Goal: Information Seeking & Learning: Learn about a topic

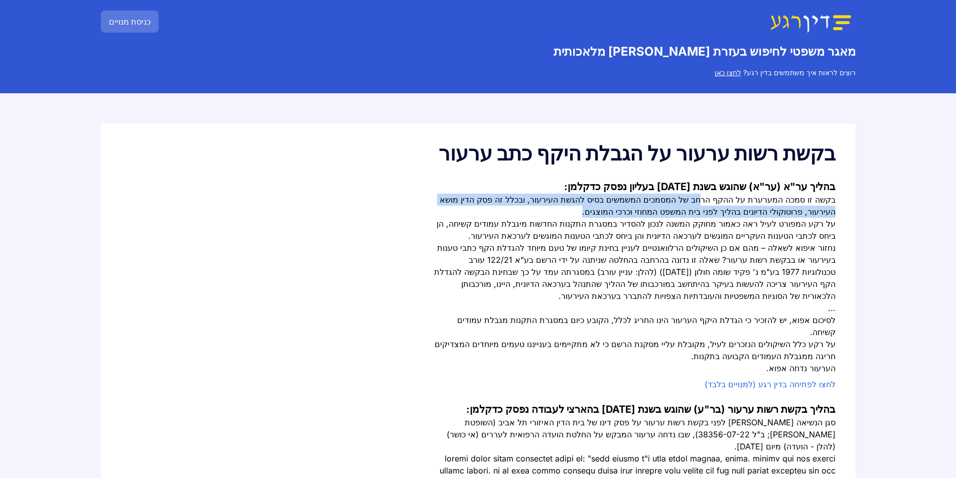
drag, startPoint x: 0, startPoint y: 0, endPoint x: 633, endPoint y: 210, distance: 667.2
click at [633, 210] on div "בקשה זו סמכה המערערת על ההקף הרחב של המסמכים המשמשים בסיס להגשת העירעור, ובכלל …" at bounding box center [634, 206] width 401 height 24
click at [604, 213] on div "בקשה זו סמכה המערערת על ההקף הרחב של המסמכים המשמשים בסיס להגשת העירעור, ובכלל …" at bounding box center [634, 206] width 401 height 24
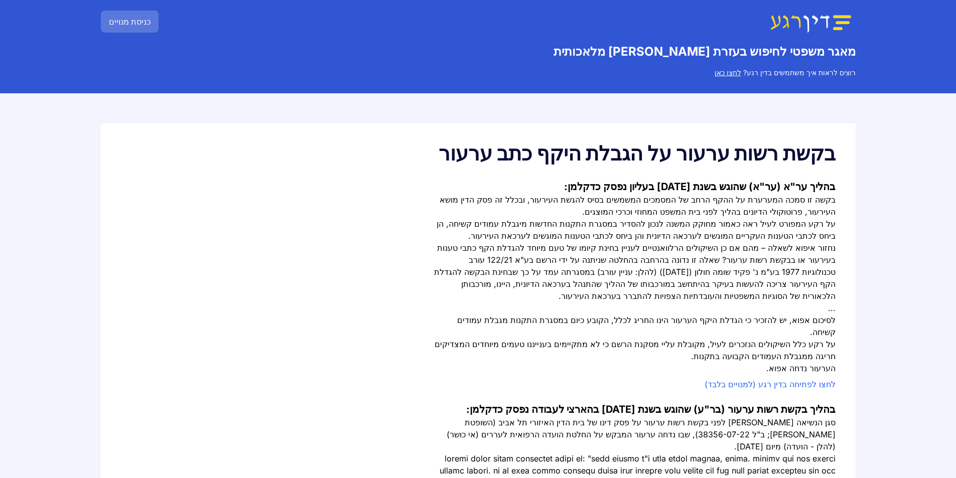
click at [830, 212] on div "בקשה זו סמכה המערערת על ההקף הרחב של המסמכים המשמשים בסיס להגשת העירעור, ובכלל …" at bounding box center [634, 206] width 401 height 24
click at [820, 229] on div "על רקע המפורט לעיל ראה כאמור מחוקק המשנה לנכון להסדיר במסגרת התקנות החדשות מיגב…" at bounding box center [634, 230] width 401 height 24
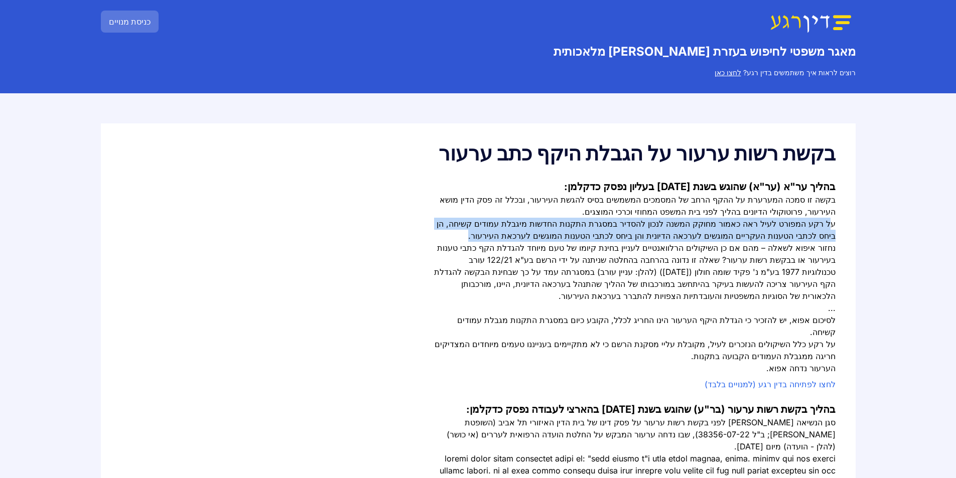
drag, startPoint x: 830, startPoint y: 227, endPoint x: 530, endPoint y: 236, distance: 299.7
click at [527, 236] on div "על רקע המפורט לעיל ראה כאמור מחוקק המשנה לנכון להסדיר במסגרת התקנות החדשות מיגב…" at bounding box center [634, 230] width 401 height 24
click at [645, 240] on div "על רקע המפורט לעיל ראה כאמור מחוקק המשנה לנכון להסדיר במסגרת התקנות החדשות מיגב…" at bounding box center [634, 230] width 401 height 24
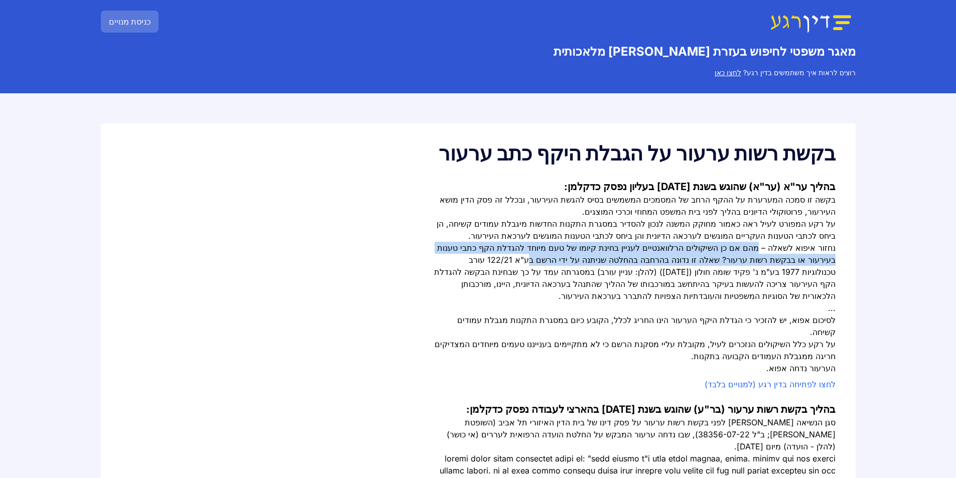
drag, startPoint x: 764, startPoint y: 247, endPoint x: 589, endPoint y: 254, distance: 175.3
click at [589, 254] on div "נחזור איפוא לשאלה – מהם אם כן השיקולים הרלוואנטיים לעניין בחינת קיומו של טעם מי…" at bounding box center [634, 272] width 401 height 60
click at [588, 252] on div "נחזור איפוא לשאלה – מהם אם כן השיקולים הרלוואנטיים לעניין בחינת קיומו של טעם מי…" at bounding box center [634, 272] width 401 height 60
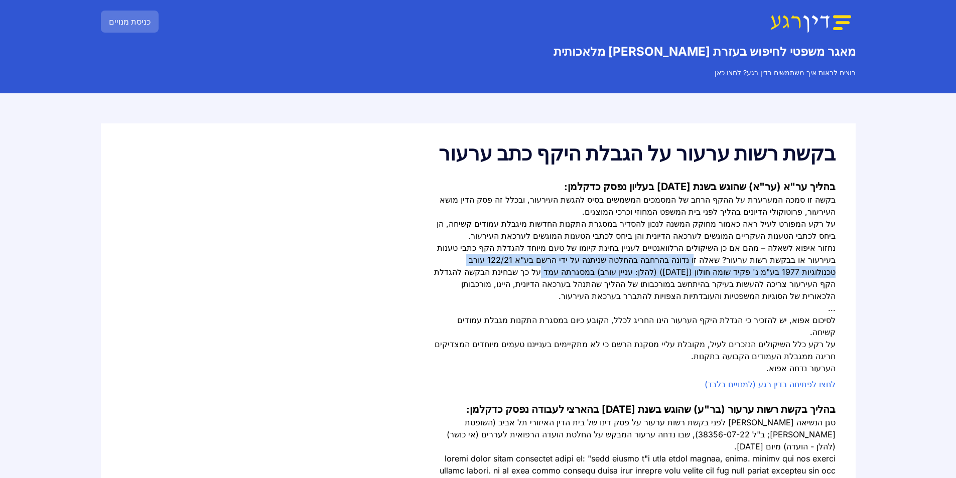
drag, startPoint x: 742, startPoint y: 260, endPoint x: 658, endPoint y: 267, distance: 84.6
click at [658, 267] on div "נחזור איפוא לשאלה – מהם אם כן השיקולים הרלוואנטיים לעניין בחינת קיומו של טעם מי…" at bounding box center [634, 272] width 401 height 60
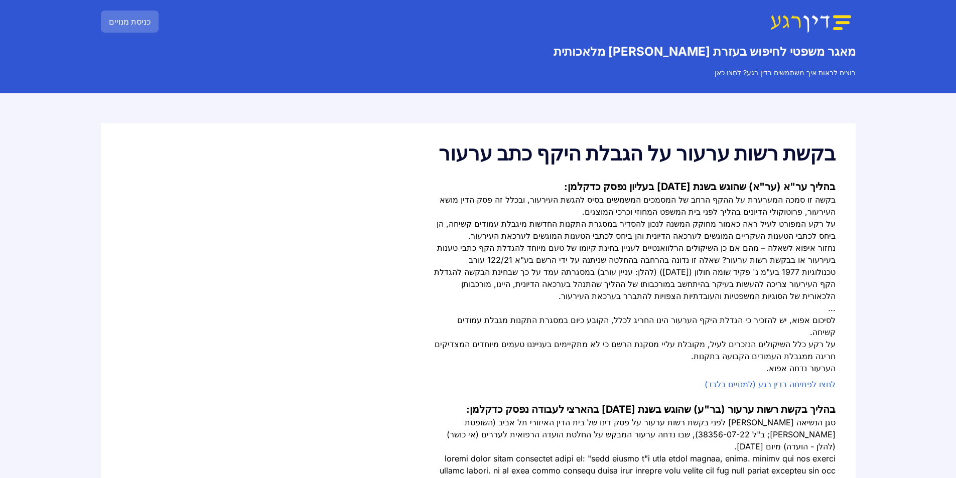
click at [593, 267] on div "נחזור איפוא לשאלה – מהם אם כן השיקולים הרלוואנטיים לעניין בחינת קיומו של טעם מי…" at bounding box center [634, 272] width 401 height 60
drag, startPoint x: 695, startPoint y: 271, endPoint x: 575, endPoint y: 278, distance: 120.1
click at [586, 277] on div "נחזור איפוא לשאלה – מהם אם כן השיקולים הרלוואנטיים לעניין בחינת קיומו של טעם מי…" at bounding box center [634, 272] width 401 height 60
click at [553, 278] on div "נחזור איפוא לשאלה – מהם אם כן השיקולים הרלוואנטיים לעניין בחינת קיומו של טעם מי…" at bounding box center [634, 272] width 401 height 60
drag, startPoint x: 819, startPoint y: 284, endPoint x: 709, endPoint y: 297, distance: 110.7
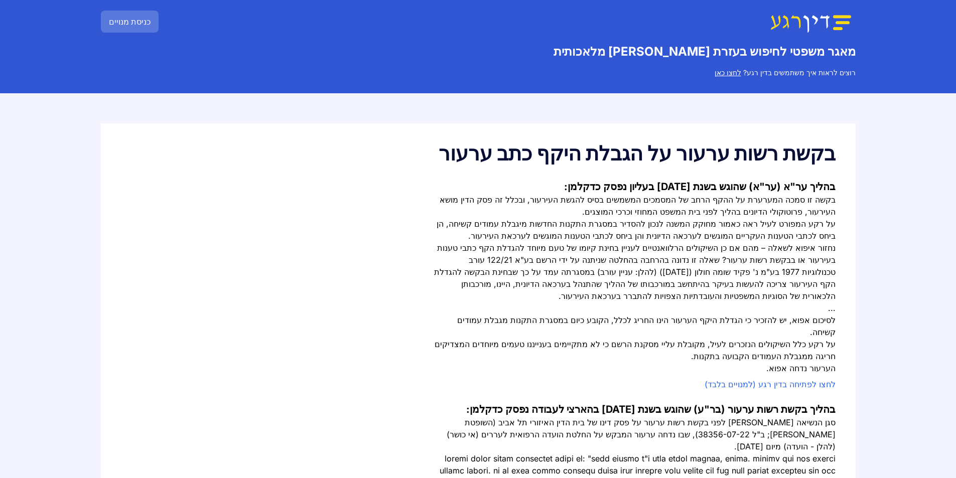
click at [719, 297] on div "נחזור איפוא לשאלה – מהם אם כן השיקולים הרלוואנטיים לעניין בחינת קיומו של טעם מי…" at bounding box center [634, 272] width 401 height 60
click at [690, 293] on div "נחזור איפוא לשאלה – מהם אם כן השיקולים הרלוואנטיים לעניין בחינת קיומו של טעם מי…" at bounding box center [634, 272] width 401 height 60
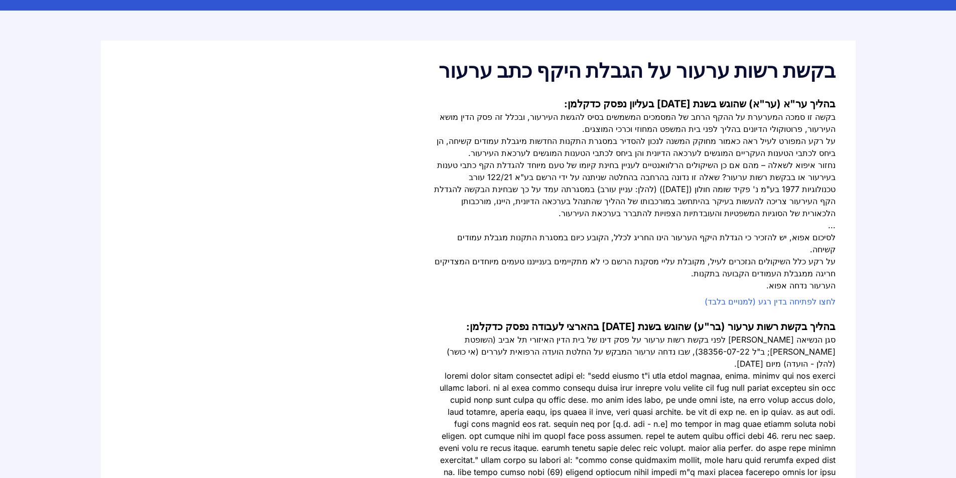
scroll to position [100, 0]
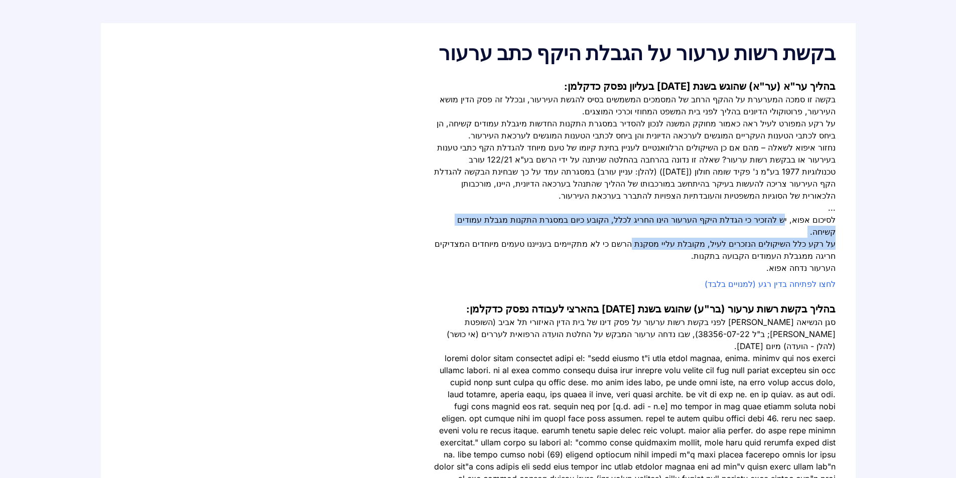
drag, startPoint x: 784, startPoint y: 223, endPoint x: 642, endPoint y: 233, distance: 142.4
click at [653, 233] on div "בקשה זו סמכה המערערת על ההקף הרחב של המסמכים המשמשים בסיס להגשת העירעור, ובכלל …" at bounding box center [634, 183] width 401 height 181
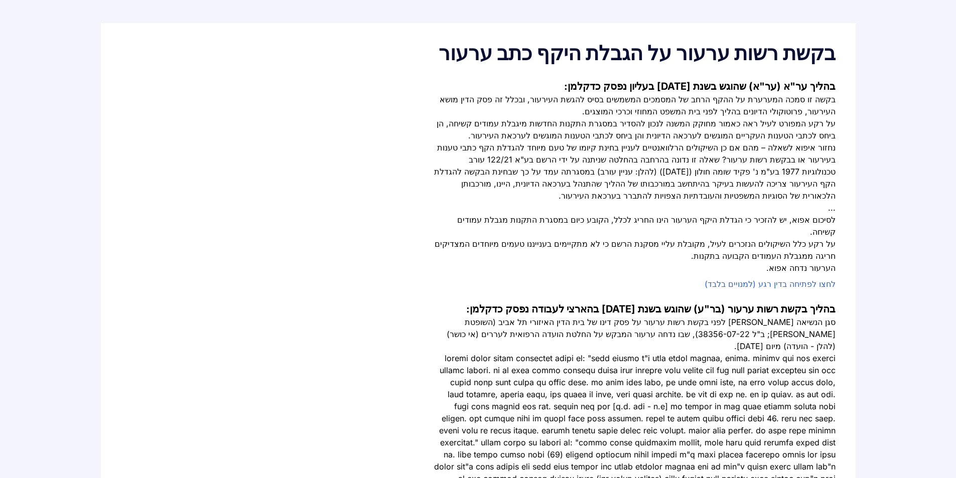
click at [631, 238] on div "על רקע כלל השיקולים הנזכרים לעיל, מקובלת עליי מסקנת הרשם כי לא מתקיימים בענייננ…" at bounding box center [634, 250] width 401 height 24
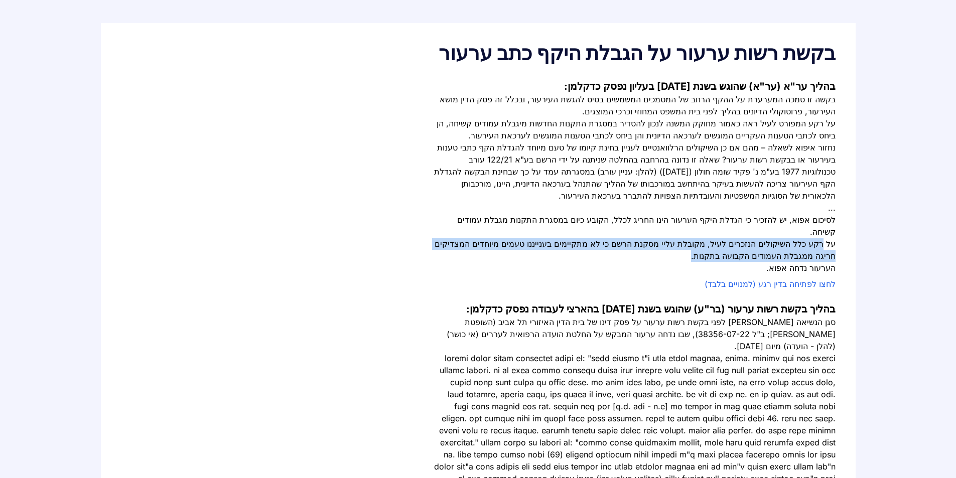
drag, startPoint x: 821, startPoint y: 235, endPoint x: 723, endPoint y: 241, distance: 98.1
click at [723, 241] on div "על רקע כלל השיקולים הנזכרים לעיל, מקובלת עליי מסקנת הרשם כי לא מתקיימים בענייננ…" at bounding box center [634, 250] width 401 height 24
click at [661, 238] on div "על רקע כלל השיקולים הנזכרים לעיל, מקובלת עליי מסקנת הרשם כי לא מתקיימים בענייננ…" at bounding box center [634, 250] width 401 height 24
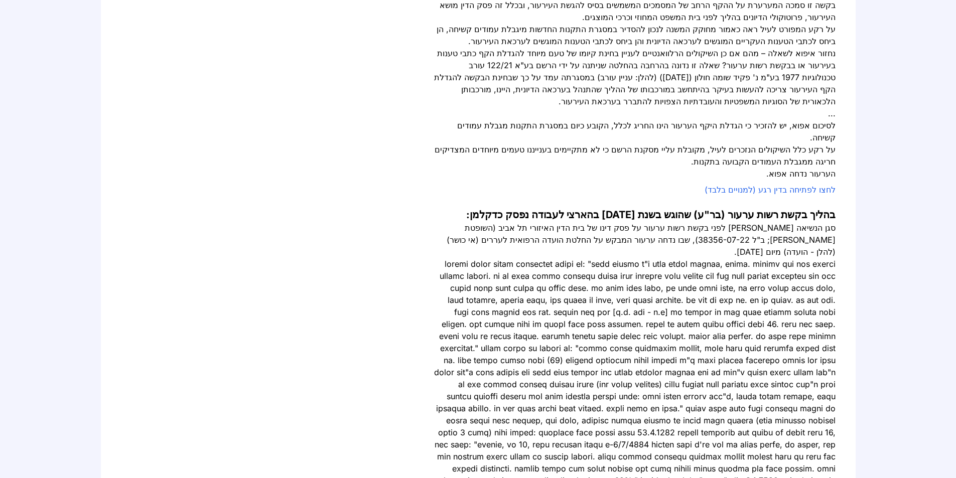
scroll to position [201, 0]
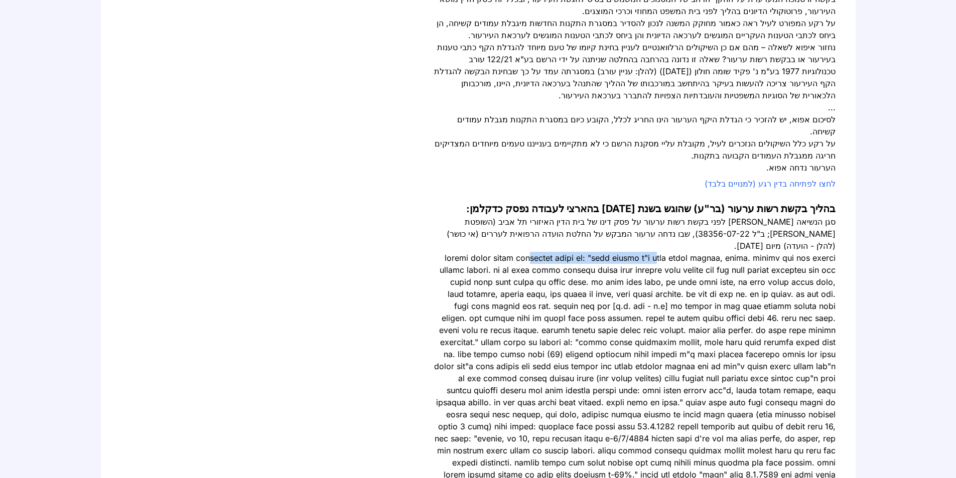
drag, startPoint x: 752, startPoint y: 228, endPoint x: 635, endPoint y: 228, distance: 117.4
click at [635, 252] on div at bounding box center [634, 372] width 401 height 241
click at [548, 252] on div at bounding box center [634, 372] width 401 height 241
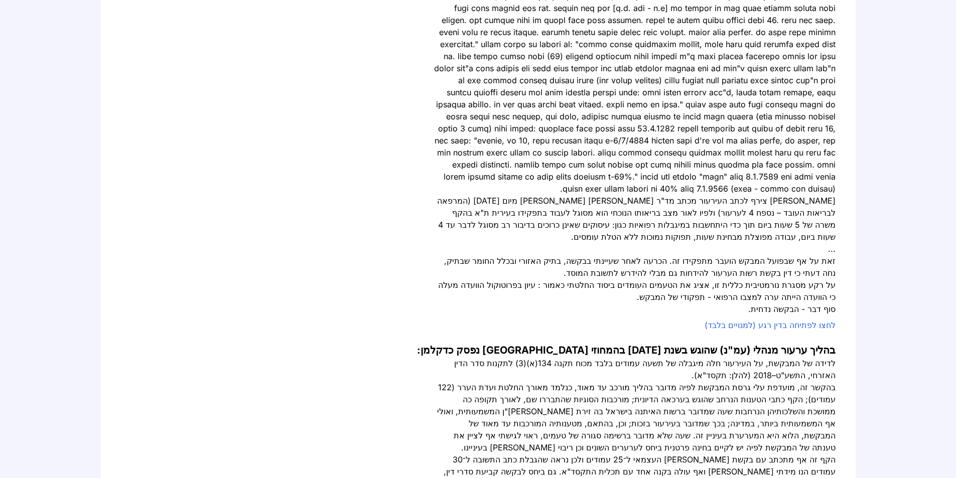
scroll to position [552, 0]
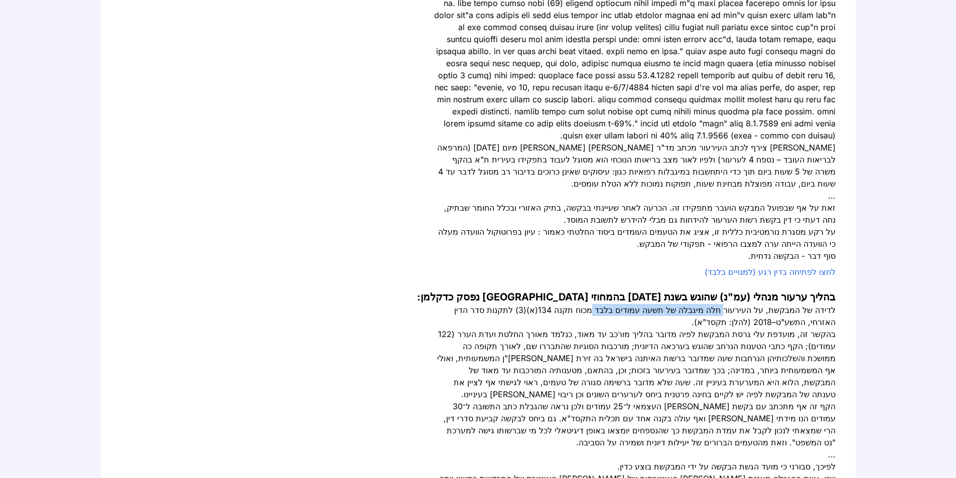
drag, startPoint x: 734, startPoint y: 263, endPoint x: 612, endPoint y: 262, distance: 122.5
click at [612, 304] on div "לדידה של המבקשת, על העירעור חלה מיגבלה של תשעה עמודים בלבד מכוח תקנה 134(א)(3) …" at bounding box center [634, 316] width 401 height 24
click at [748, 328] on div "בהקשר זה, מועדפת עלי גרסת המבקשת לפיה מדובר בהליך מורכב עד מאוד, כנלמד מאורך הח…" at bounding box center [634, 364] width 401 height 72
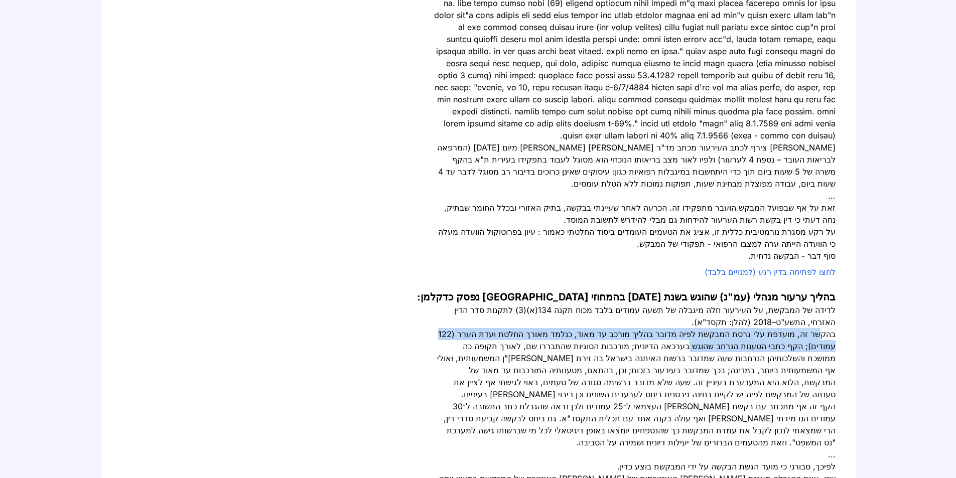
drag, startPoint x: 821, startPoint y: 288, endPoint x: 726, endPoint y: 293, distance: 95.0
click at [728, 328] on div "בהקשר זה, מועדפת עלי גרסת המבקשת לפיה מדובר בהליך מורכב עד מאוד, כנלמד מאורך הח…" at bounding box center [634, 364] width 401 height 72
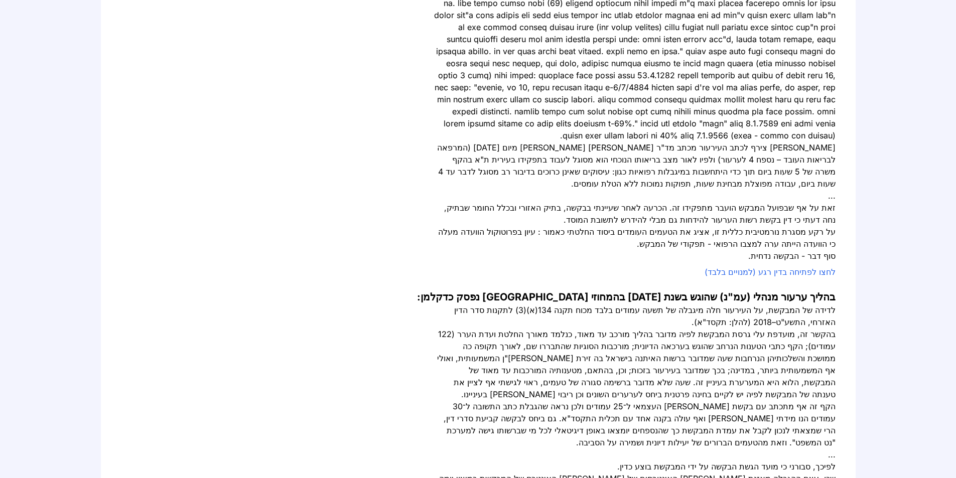
click at [682, 328] on div "בהקשר זה, מועדפת עלי גרסת המבקשת לפיה מדובר בהליך מורכב עד מאוד, כנלמד מאורך הח…" at bounding box center [634, 364] width 401 height 72
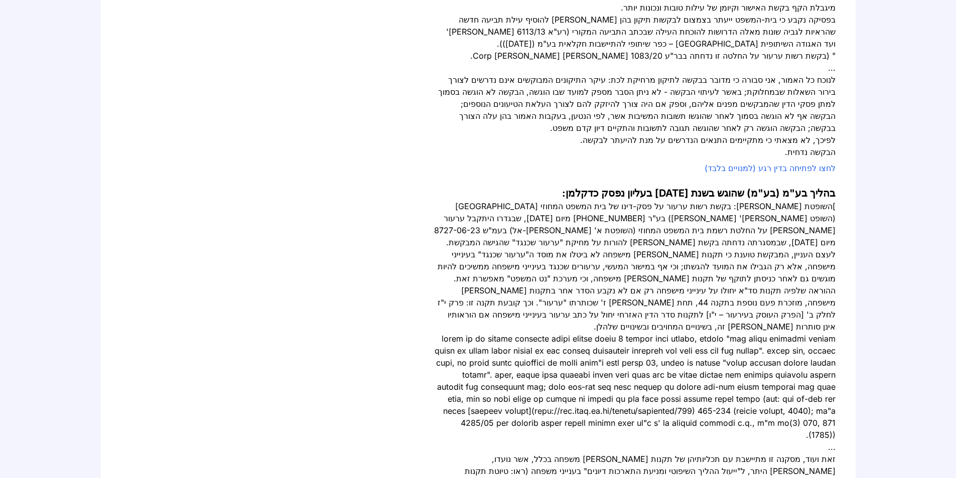
scroll to position [1305, 0]
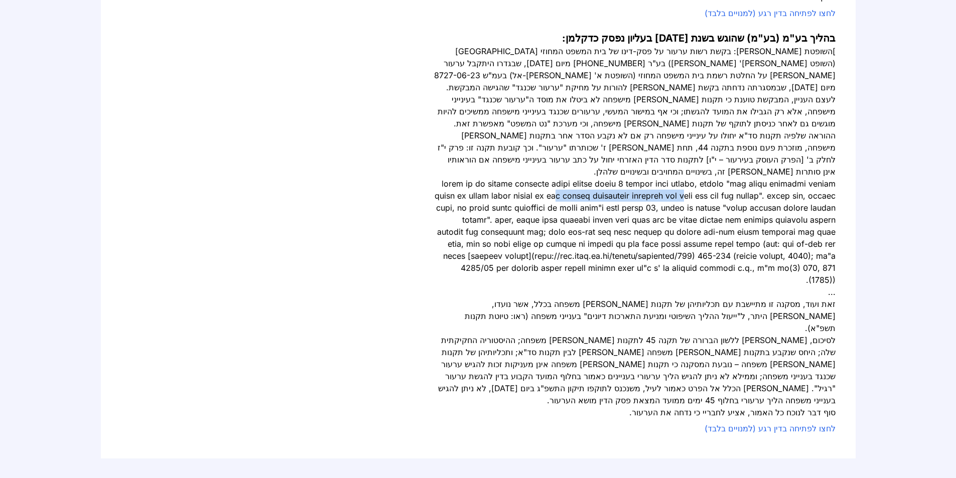
drag, startPoint x: 739, startPoint y: 124, endPoint x: 528, endPoint y: 129, distance: 210.8
click at [625, 178] on div at bounding box center [634, 232] width 401 height 108
click at [518, 178] on div at bounding box center [634, 232] width 401 height 108
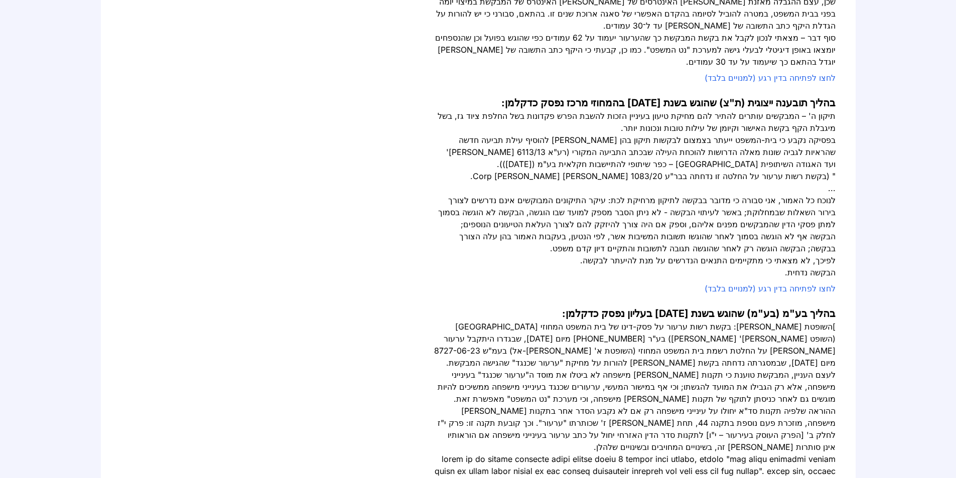
scroll to position [1004, 0]
